Goal: Transaction & Acquisition: Purchase product/service

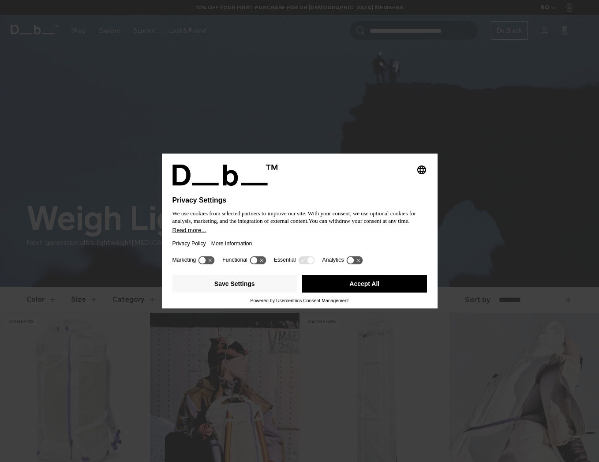
click at [396, 286] on button "Accept All" at bounding box center [364, 284] width 125 height 18
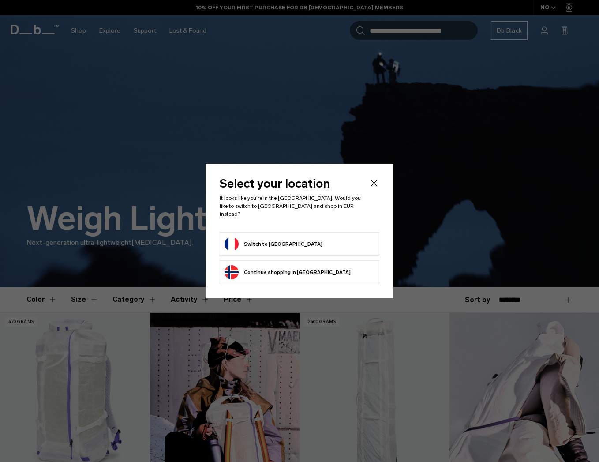
click at [339, 237] on form "Switch to France" at bounding box center [299, 244] width 150 height 14
click at [255, 237] on button "Switch to France" at bounding box center [273, 244] width 98 height 14
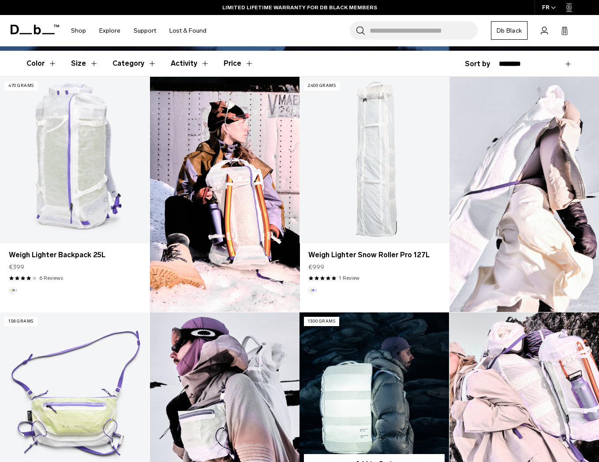
scroll to position [236, 0]
click at [354, 370] on link "Weigh Lighter Split Duffel 70L" at bounding box center [373, 395] width 149 height 166
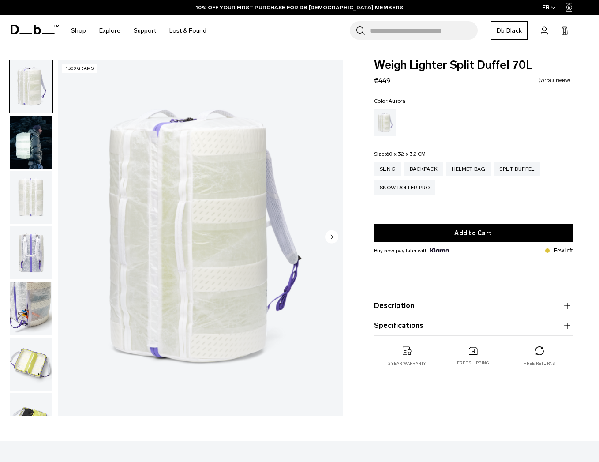
click at [26, 149] on img "button" at bounding box center [31, 141] width 43 height 53
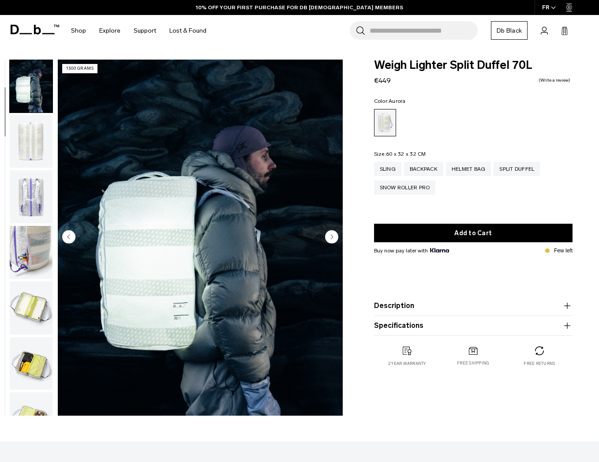
click at [28, 156] on img "button" at bounding box center [31, 141] width 43 height 53
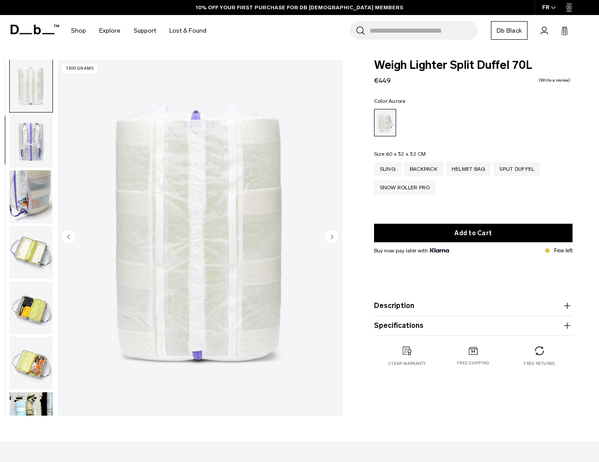
scroll to position [112, 0]
click at [32, 149] on img "button" at bounding box center [31, 140] width 43 height 53
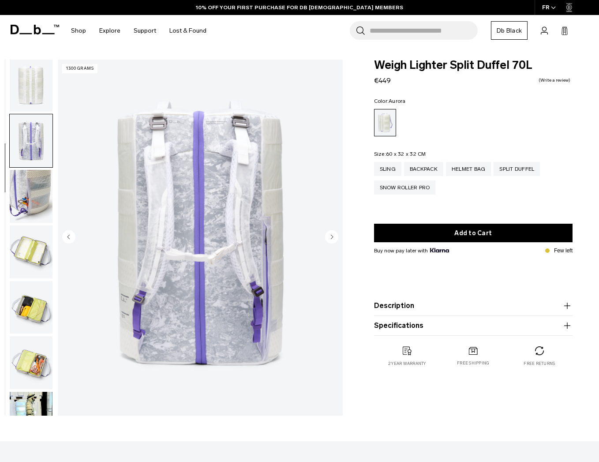
scroll to position [168, 0]
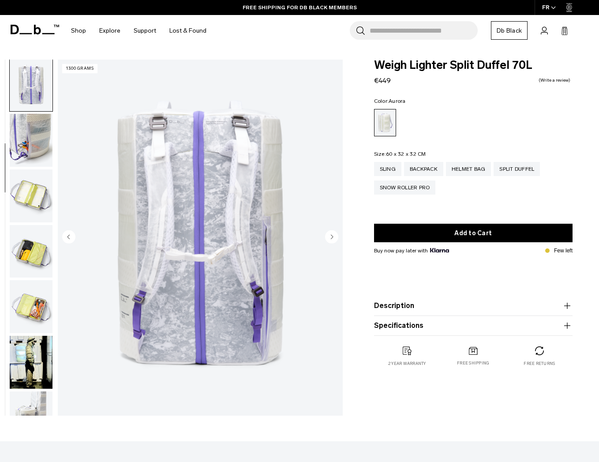
click at [32, 149] on img "button" at bounding box center [31, 140] width 43 height 53
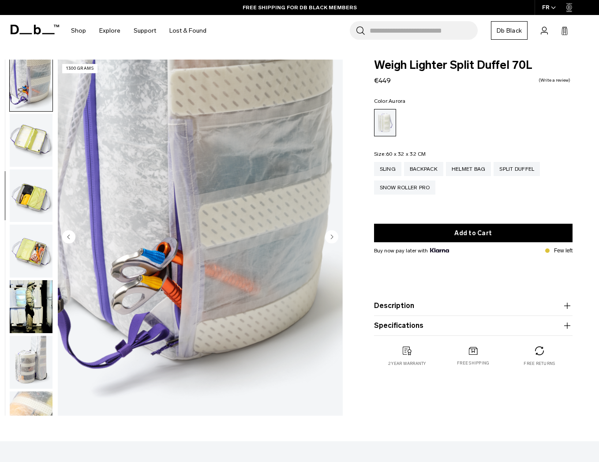
scroll to position [224, 0]
click at [32, 149] on img "button" at bounding box center [31, 139] width 43 height 53
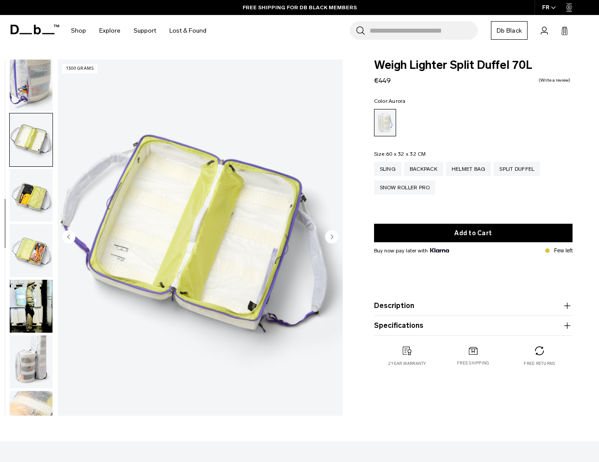
scroll to position [280, 0]
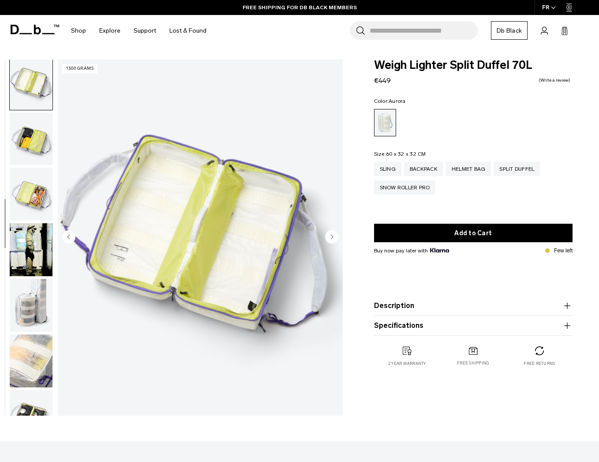
click at [32, 149] on img "button" at bounding box center [31, 138] width 43 height 53
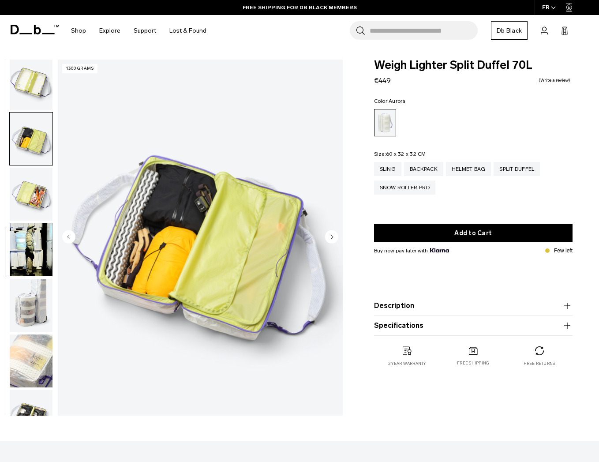
scroll to position [315, 0]
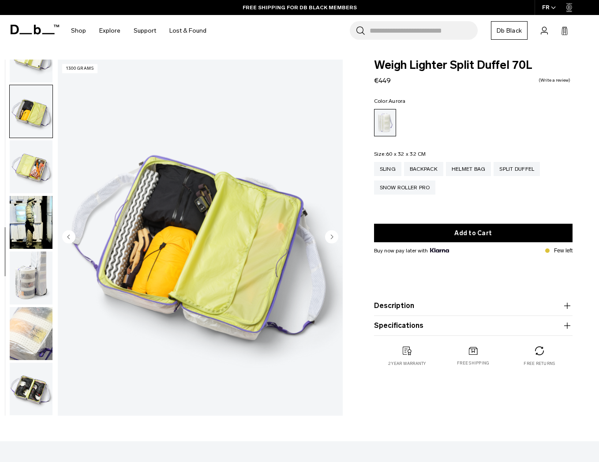
click at [32, 149] on img "button" at bounding box center [31, 166] width 43 height 53
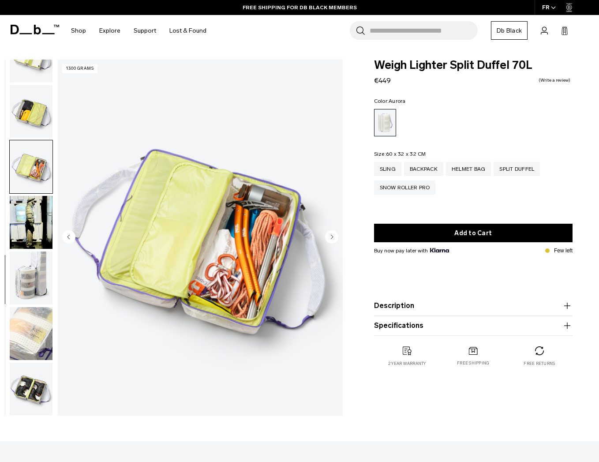
click at [32, 149] on img "button" at bounding box center [31, 166] width 43 height 53
click at [33, 210] on img "button" at bounding box center [31, 222] width 43 height 53
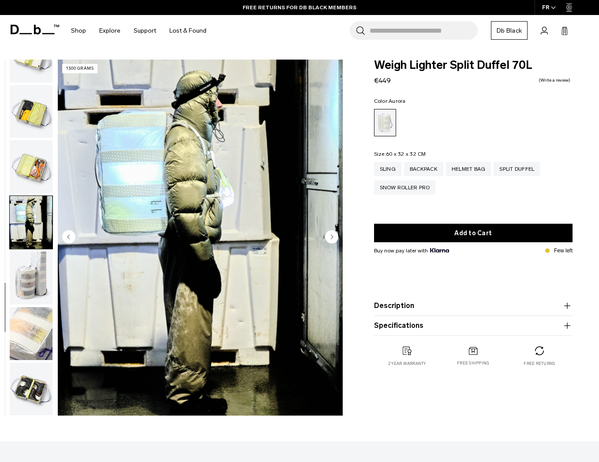
click at [23, 257] on img "button" at bounding box center [31, 277] width 43 height 53
